Goal: Task Accomplishment & Management: Use online tool/utility

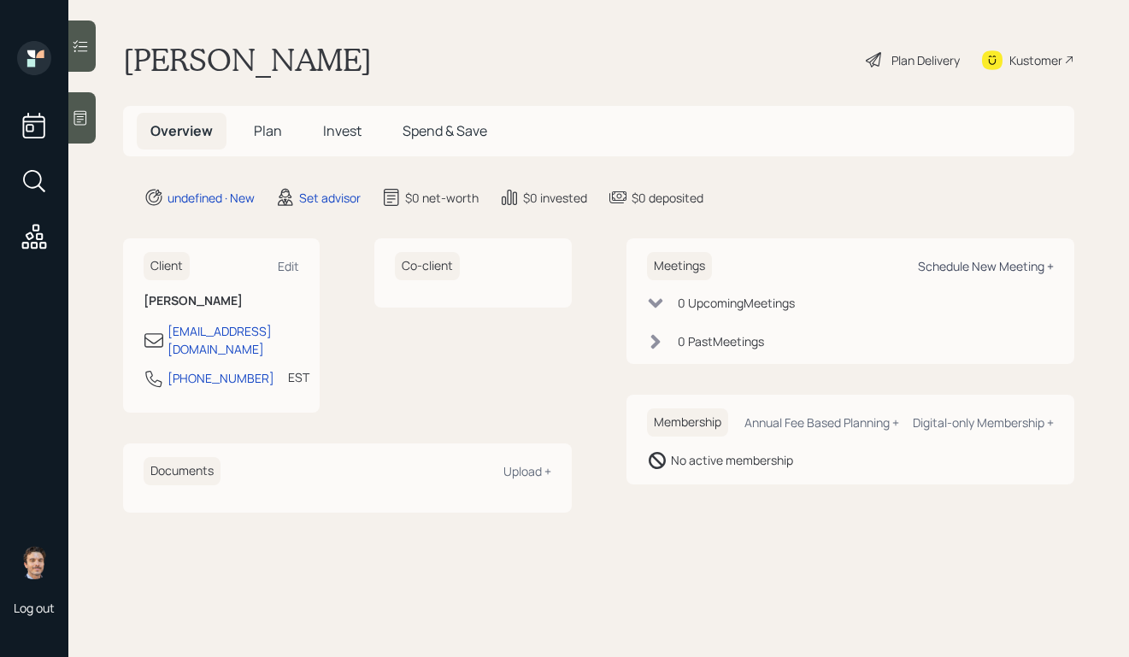
click at [933, 267] on div "Schedule New Meeting +" at bounding box center [986, 266] width 136 height 16
select select "round-[PERSON_NAME]"
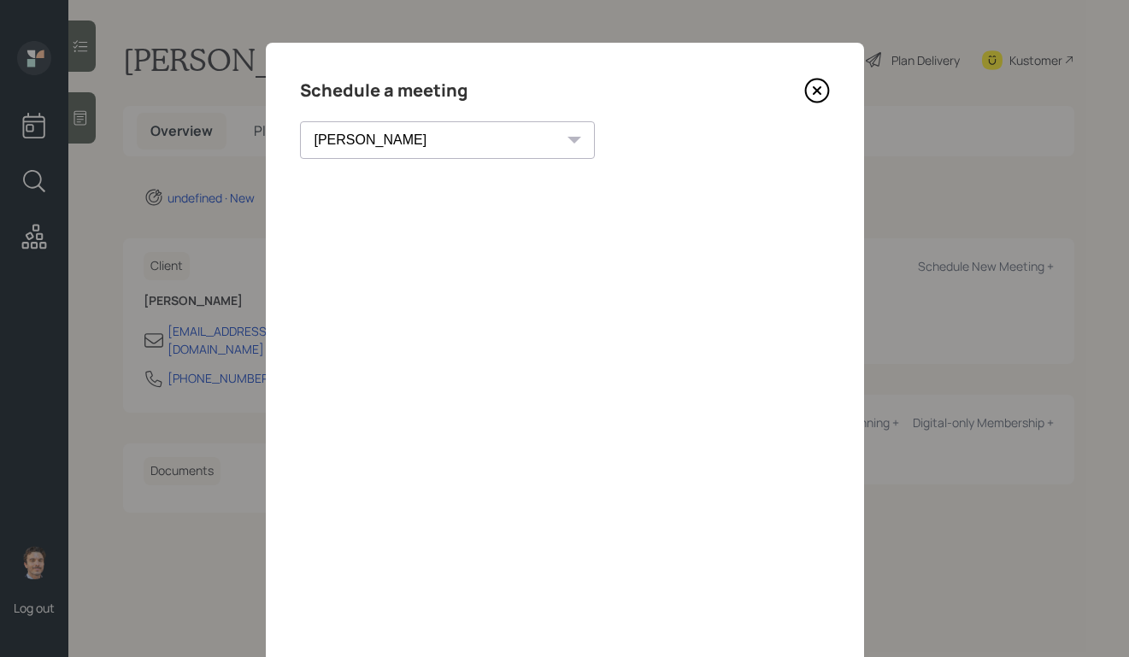
click at [822, 97] on icon at bounding box center [817, 91] width 26 height 26
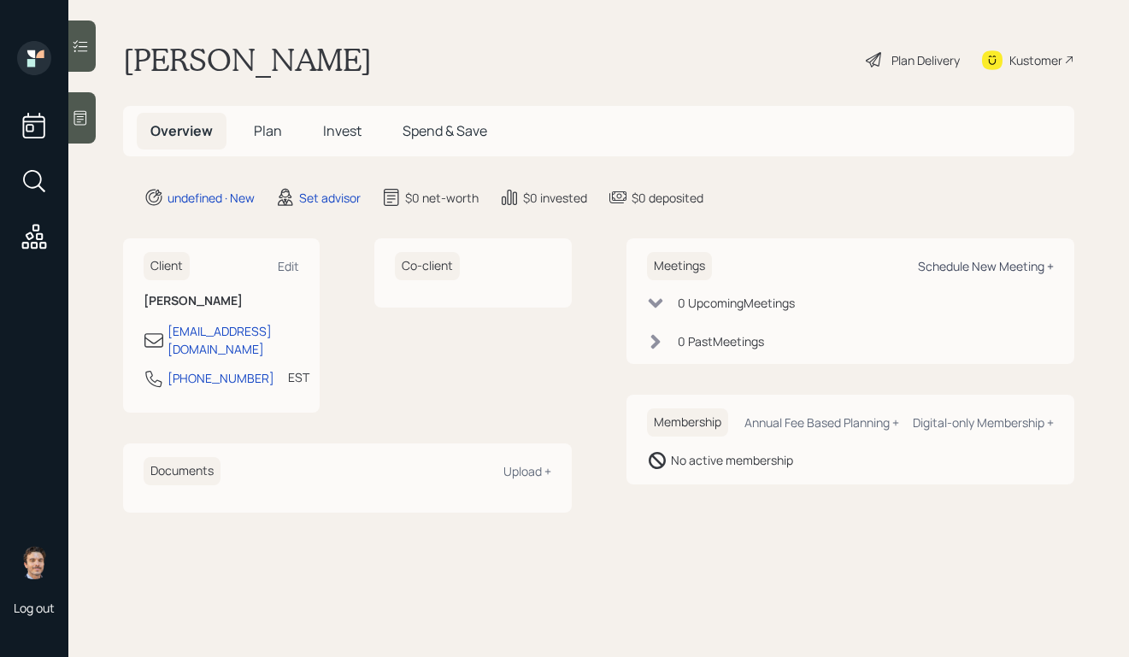
click at [944, 266] on div "Schedule New Meeting +" at bounding box center [986, 266] width 136 height 16
select select "round-[PERSON_NAME]"
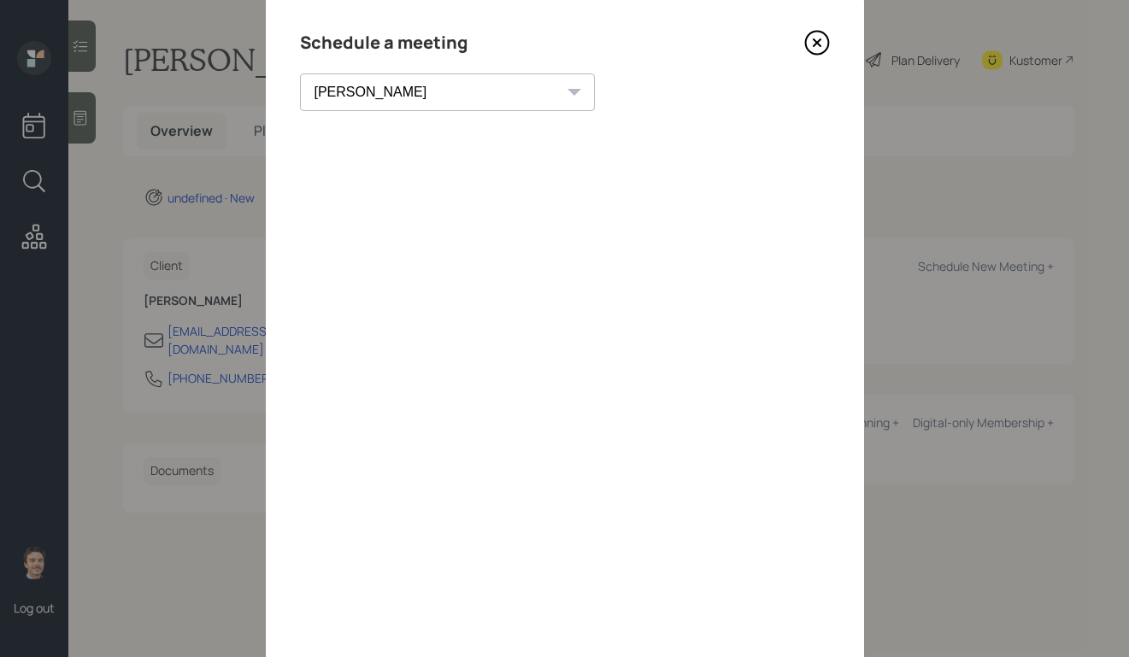
scroll to position [54, 0]
click at [811, 34] on icon at bounding box center [817, 37] width 26 height 26
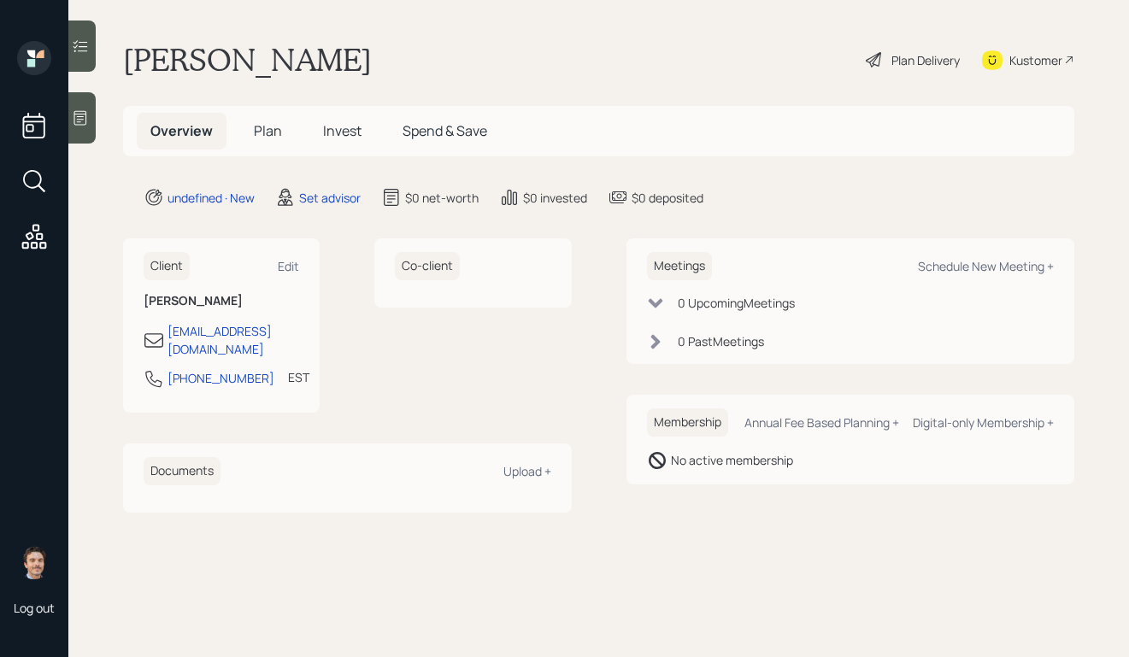
click at [86, 125] on icon at bounding box center [80, 117] width 17 height 17
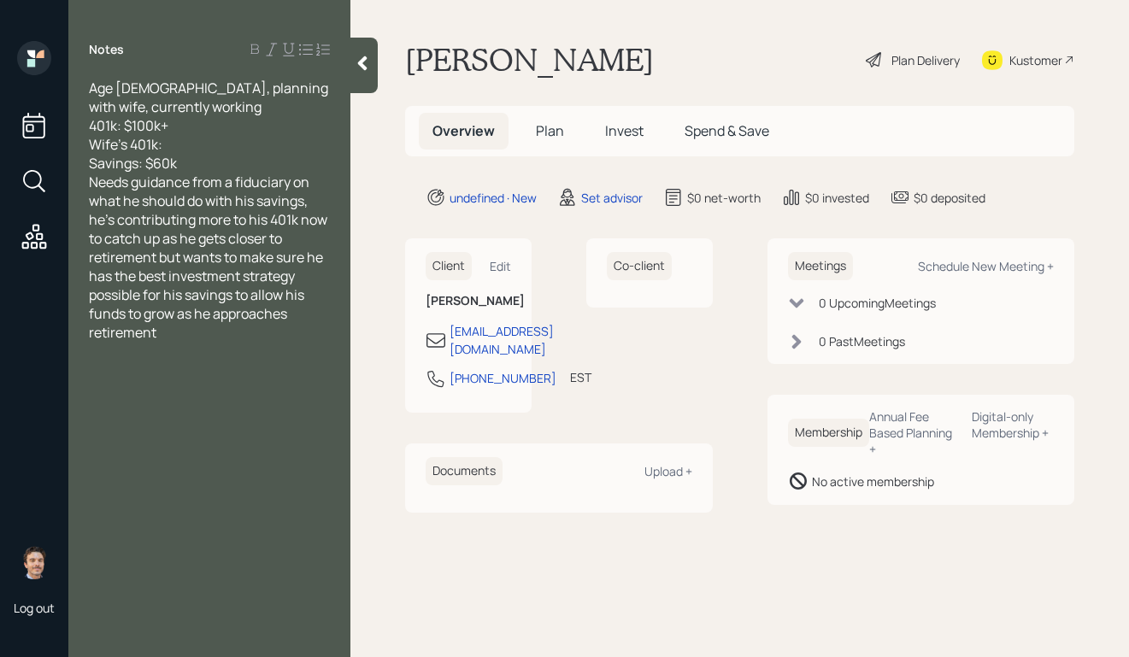
click at [242, 160] on div "Savings: $60k" at bounding box center [209, 163] width 241 height 19
click at [374, 60] on div at bounding box center [363, 66] width 27 height 56
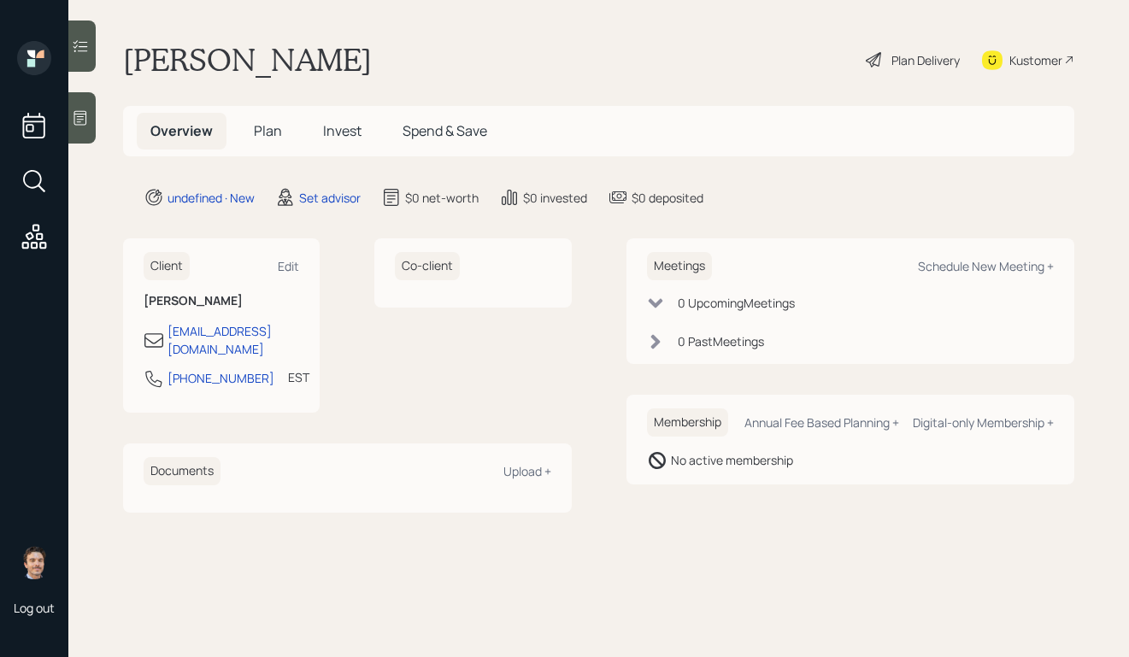
click at [75, 124] on icon at bounding box center [80, 117] width 17 height 17
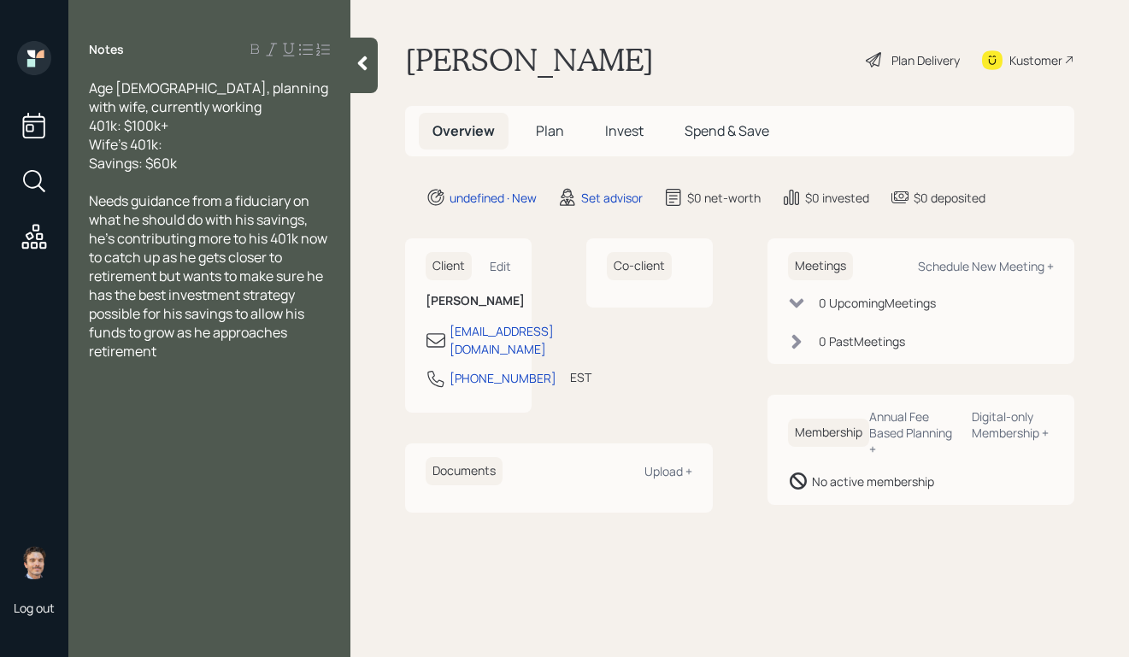
click at [351, 59] on div at bounding box center [363, 66] width 27 height 56
